Goal: Contribute content: Contribute content

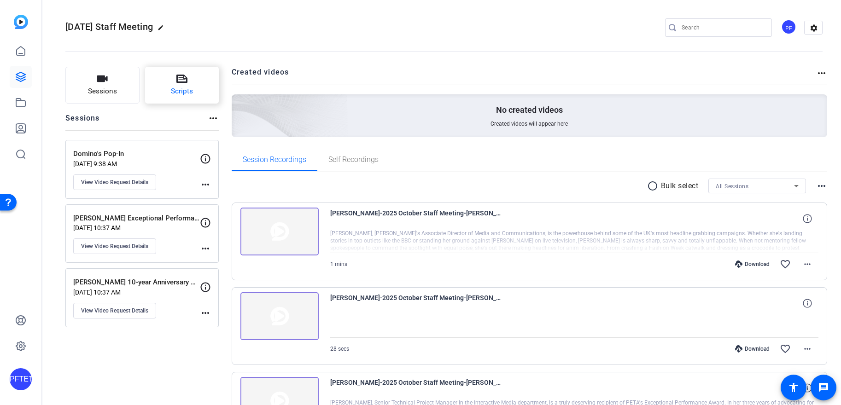
click at [167, 89] on button "Scripts" at bounding box center [182, 85] width 74 height 37
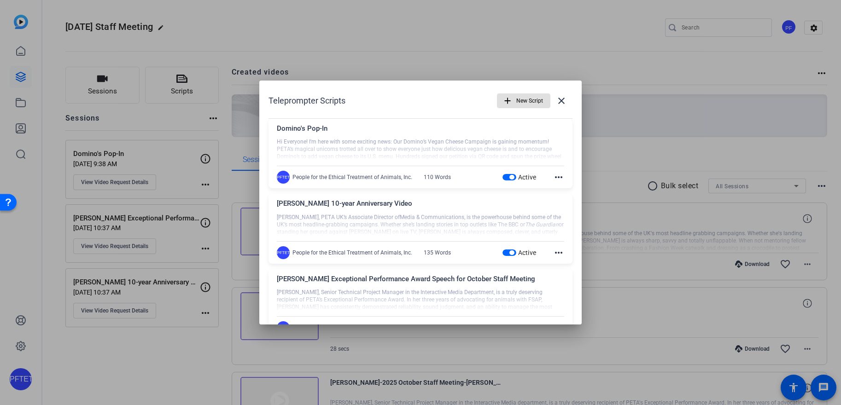
click at [516, 99] on span "New Script" at bounding box center [529, 100] width 27 height 17
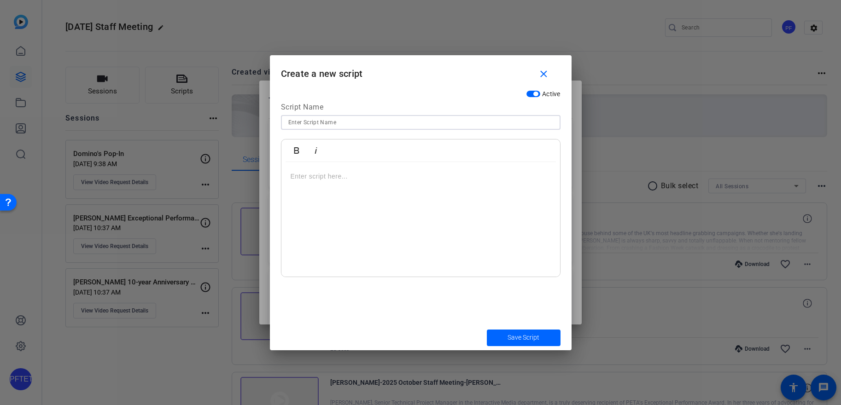
click at [509, 120] on input at bounding box center [420, 122] width 265 height 11
type input "Writer's Group Pop-In"
click at [459, 202] on div at bounding box center [420, 219] width 279 height 115
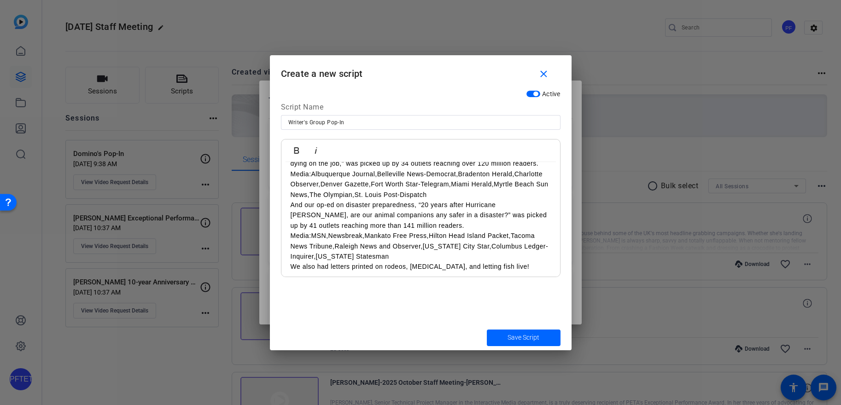
scroll to position [27, 0]
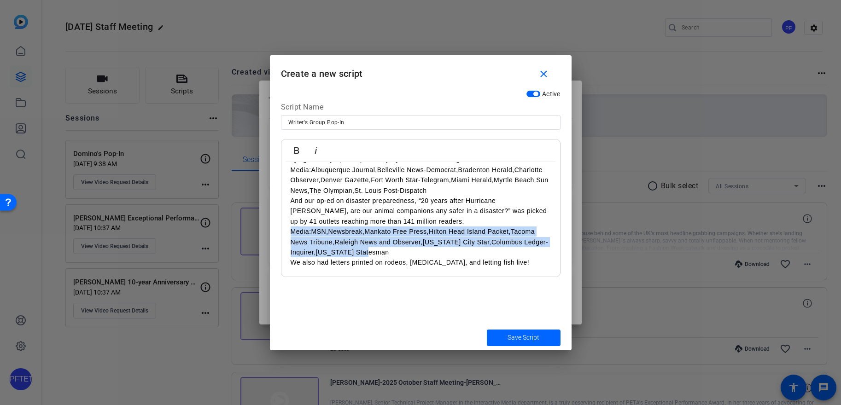
drag, startPoint x: 454, startPoint y: 253, endPoint x: 287, endPoint y: 235, distance: 168.5
click at [287, 235] on div "Writers Group’s original op-ed, “Dogs are drafted into police work, and they ar…" at bounding box center [420, 206] width 279 height 142
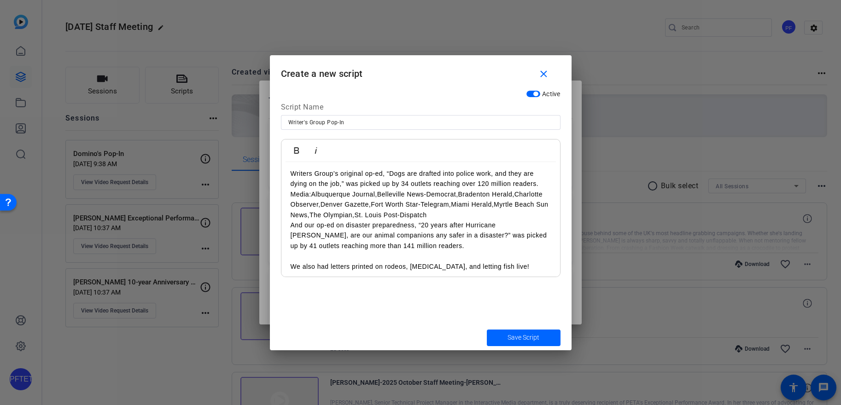
scroll to position [0, 0]
click at [502, 218] on p "Media: Albuquerque Journal , Belleville News-Democrat , Bradenton Herald , Char…" at bounding box center [420, 207] width 260 height 31
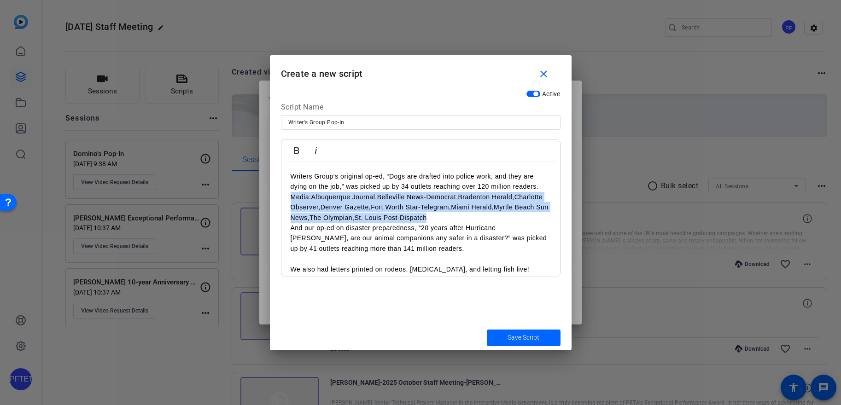
drag, startPoint x: 497, startPoint y: 215, endPoint x: 282, endPoint y: 198, distance: 215.6
click at [282, 198] on div "Writers Group’s original op-ed, “Dogs are drafted into police work, and they ar…" at bounding box center [420, 223] width 279 height 122
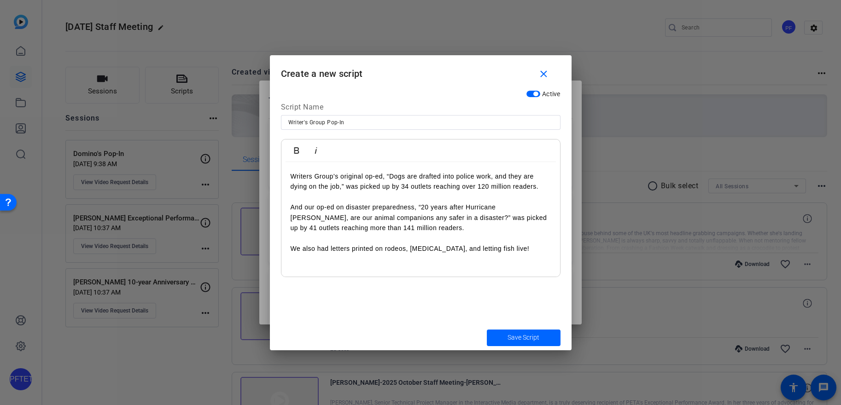
click at [378, 256] on div "Writers Group’s original op-ed, “Dogs are drafted into police work, and they ar…" at bounding box center [420, 219] width 279 height 115
click at [384, 266] on div "Writers Group’s original op-ed, “Dogs are drafted into police work, and they ar…" at bounding box center [420, 219] width 279 height 115
click at [511, 251] on p "We also had letters printed on rodeos, [MEDICAL_DATA], and letting fish live!" at bounding box center [420, 249] width 260 height 10
